Goal: Task Accomplishment & Management: Manage account settings

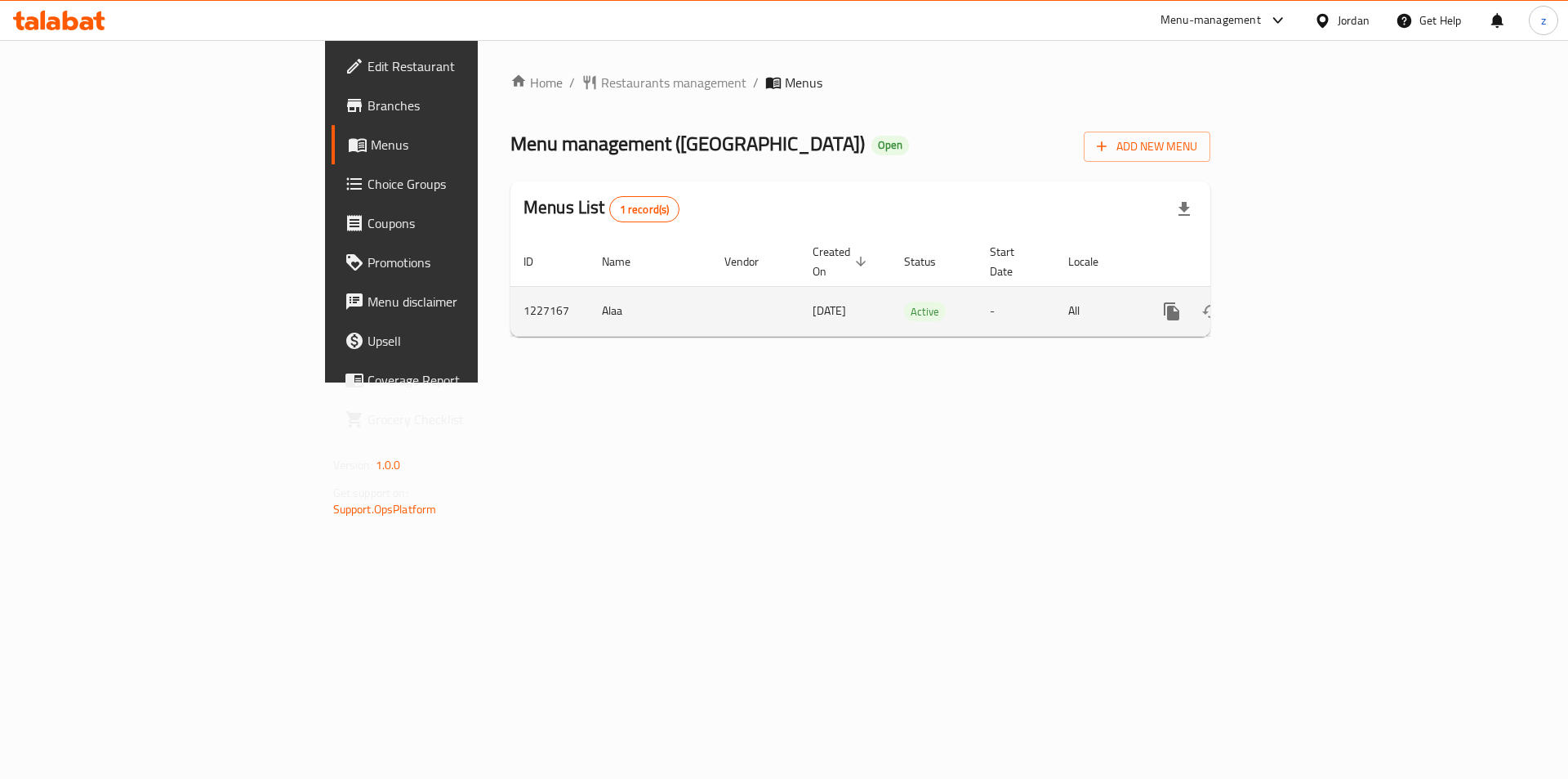
click at [1300, 301] on icon "enhanced table" at bounding box center [1290, 311] width 19 height 19
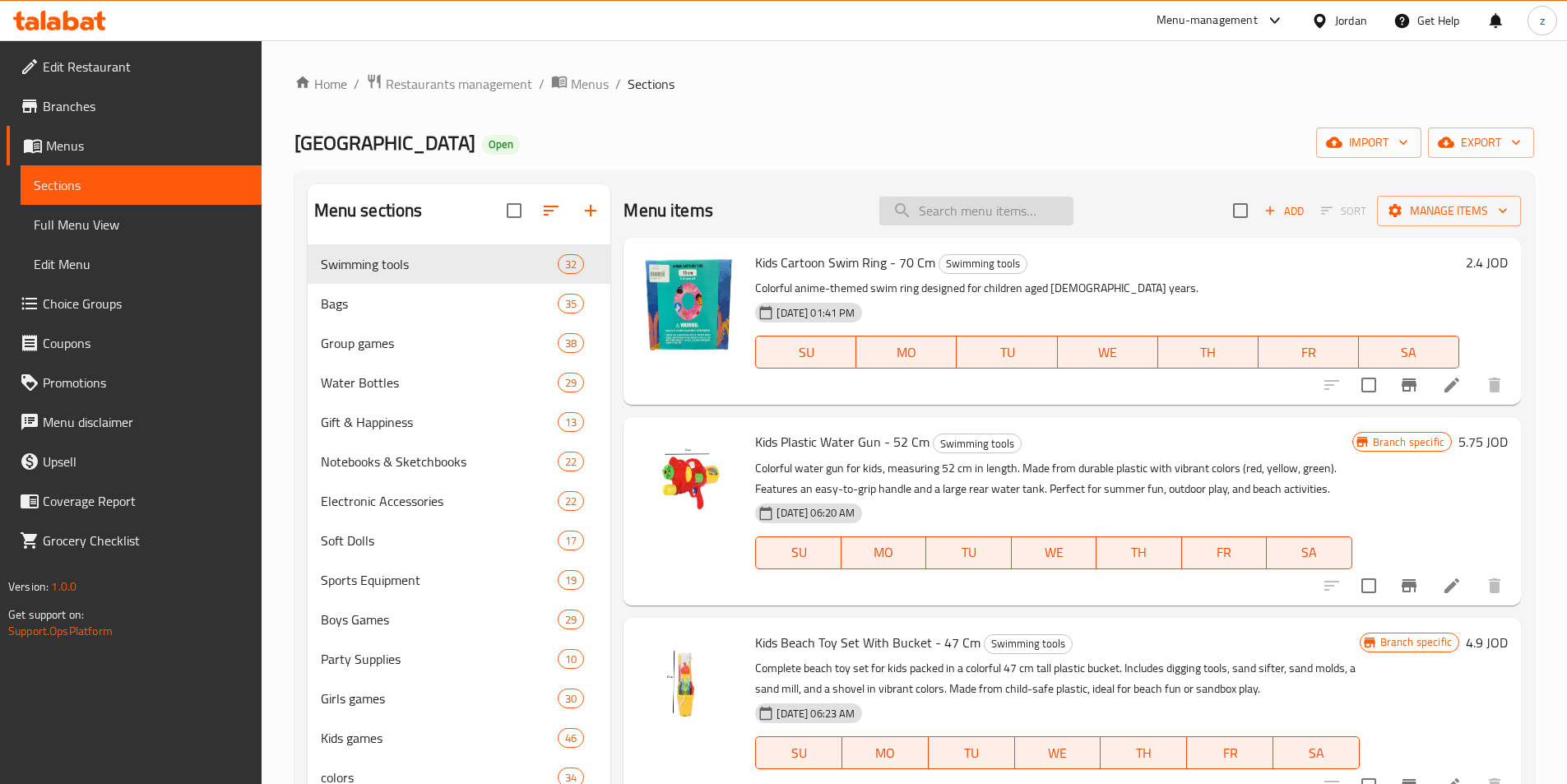
click at [1006, 214] on input "search" at bounding box center [976, 211] width 194 height 28
paste input "Five Apple Spiral Notebook A4"
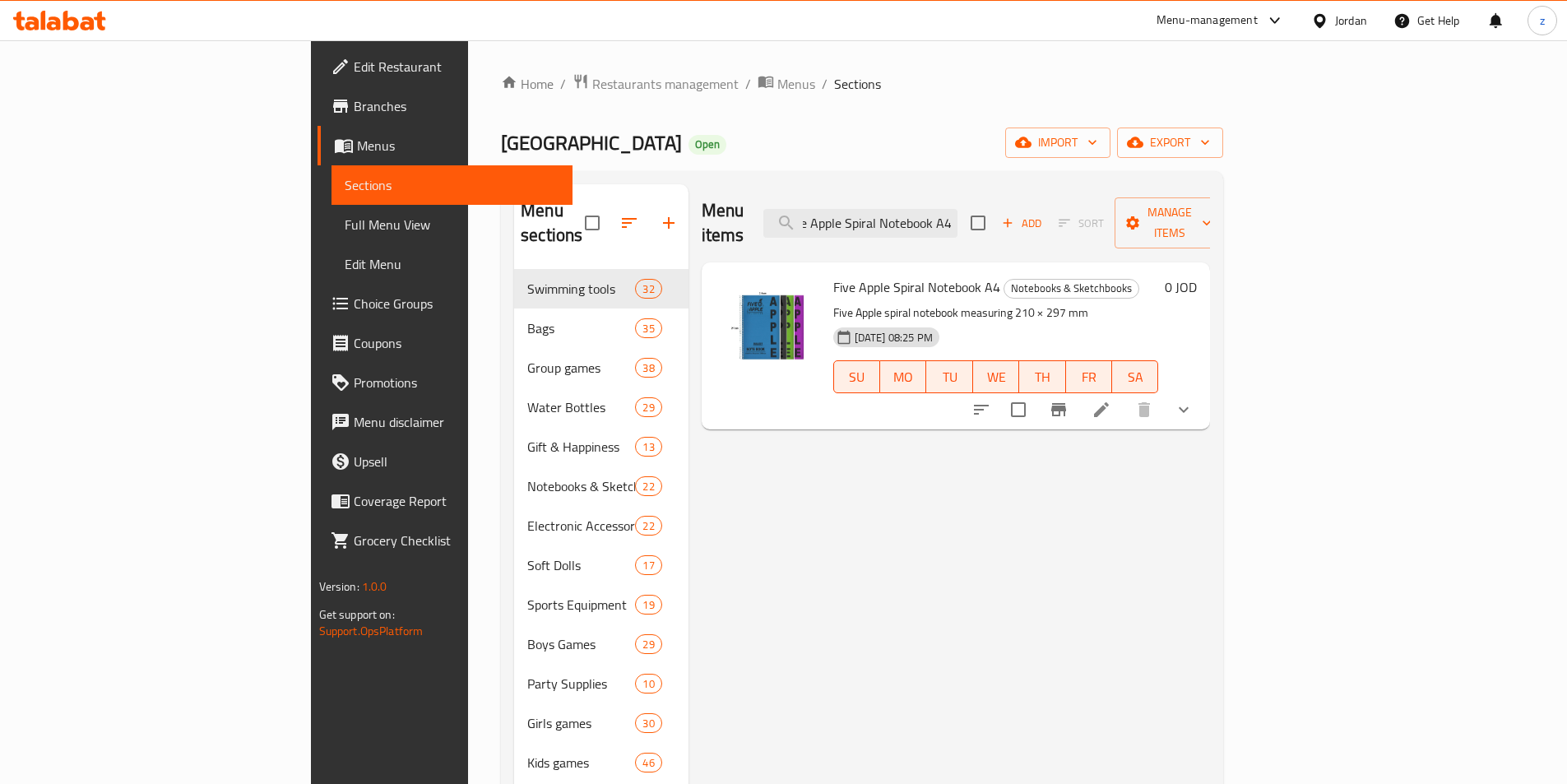
type input "Five Apple Spiral Notebook A4"
click at [1109, 402] on icon at bounding box center [1101, 409] width 15 height 15
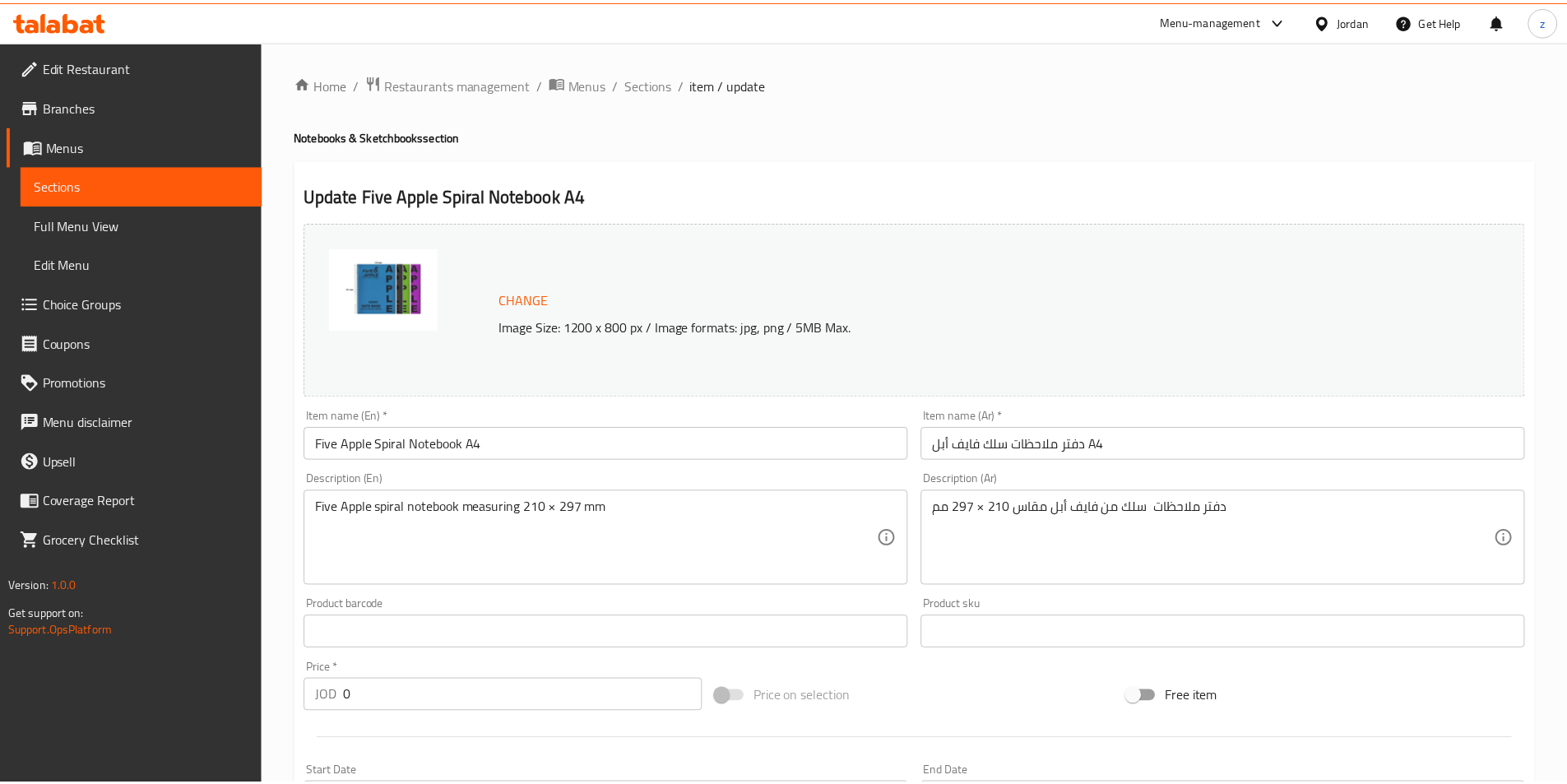
scroll to position [582, 0]
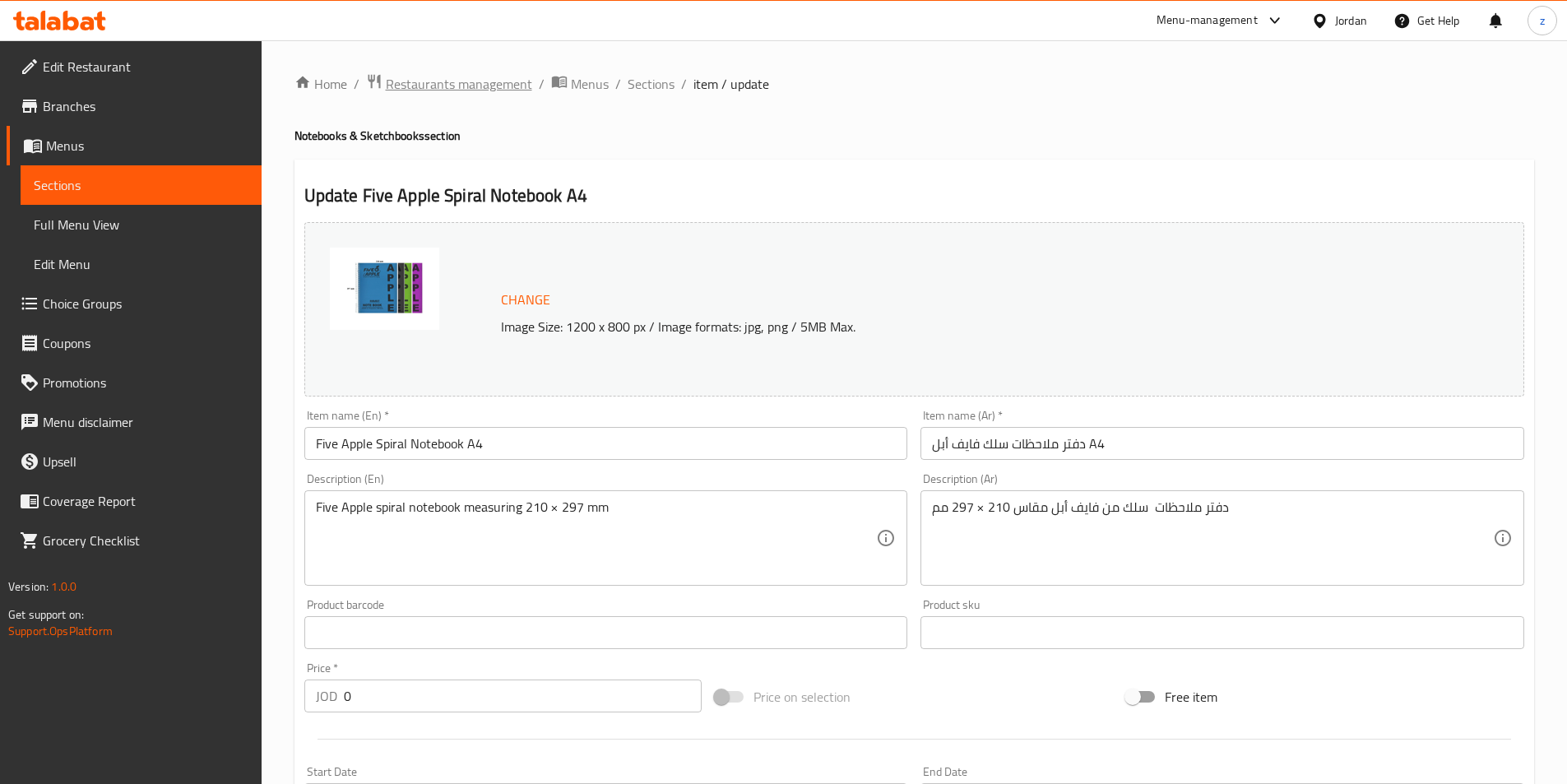
click at [421, 78] on span "Restaurants management" at bounding box center [459, 84] width 147 height 20
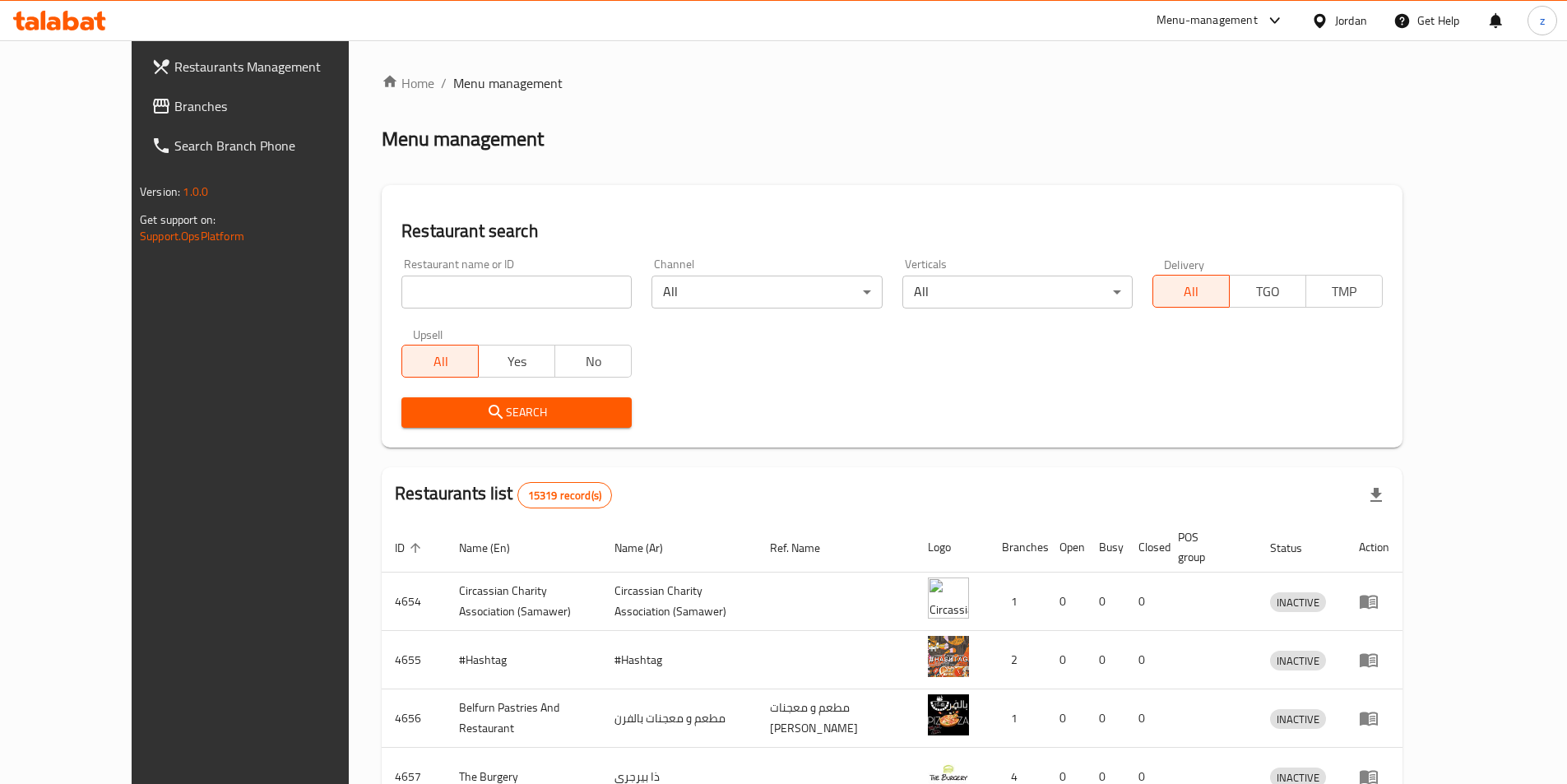
click at [174, 111] on span "Branches" at bounding box center [277, 106] width 205 height 20
